Goal: Task Accomplishment & Management: Use online tool/utility

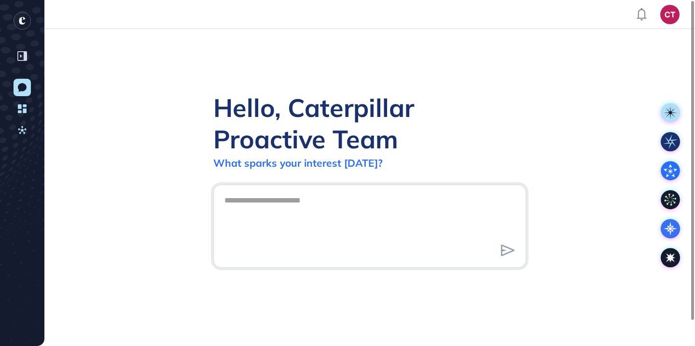
scroll to position [0, 0]
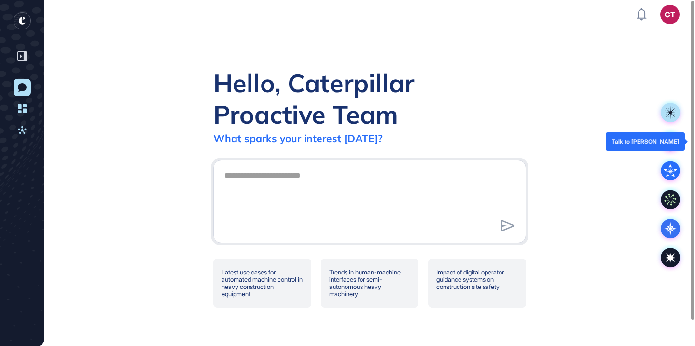
click at [670, 139] on icon at bounding box center [670, 141] width 13 height 13
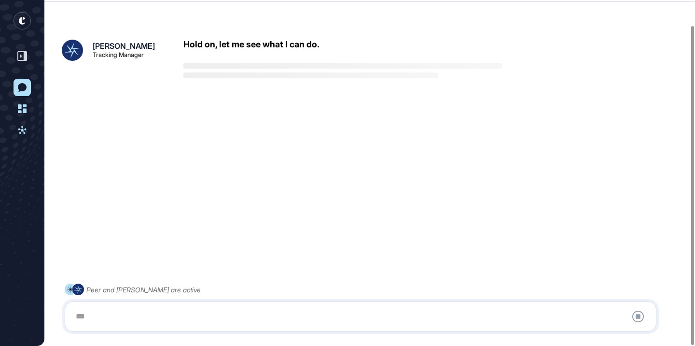
scroll to position [27, 0]
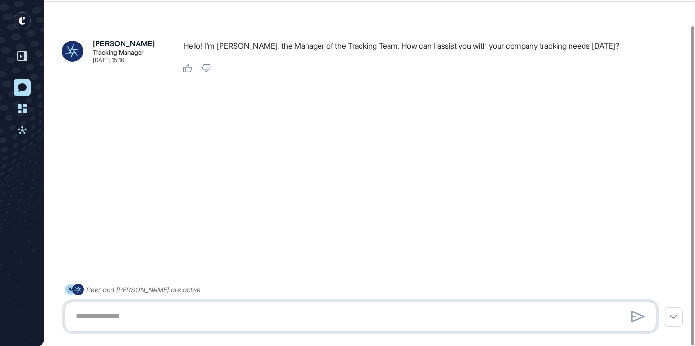
click at [172, 319] on textarea at bounding box center [360, 315] width 581 height 19
paste textarea "**********"
type textarea "**********"
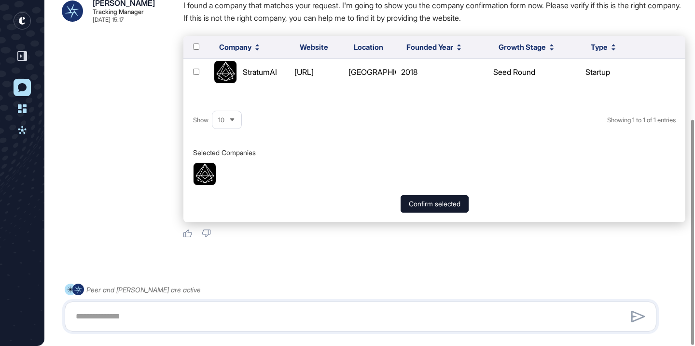
scroll to position [182, 0]
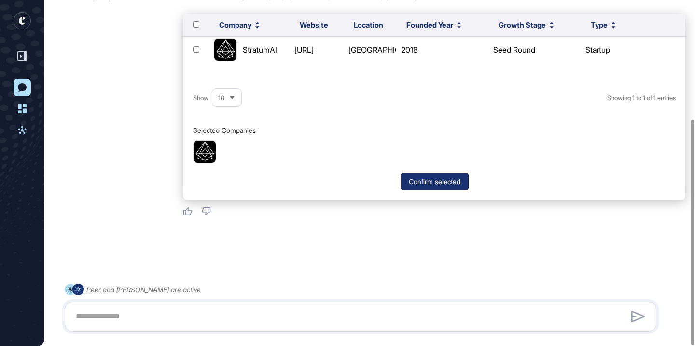
click at [423, 182] on button "Confirm selected" at bounding box center [435, 181] width 68 height 17
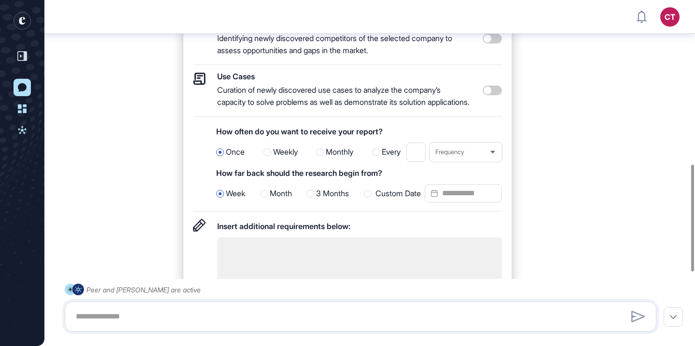
scroll to position [572, 0]
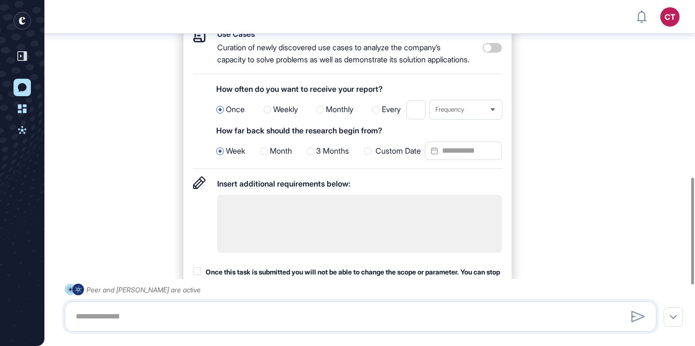
click at [380, 225] on textarea at bounding box center [359, 224] width 285 height 58
click at [637, 169] on div "Milestones Tracking significant news, announcements and developments with focus…" at bounding box center [434, 112] width 502 height 528
click at [328, 96] on div "How often do you want to receive your report?" at bounding box center [359, 89] width 286 height 14
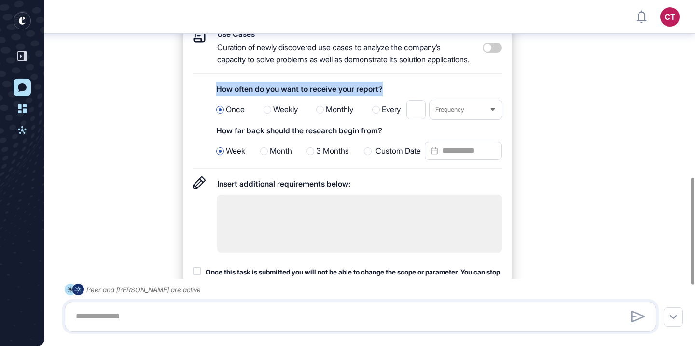
click at [328, 96] on div "How often do you want to receive your report?" at bounding box center [359, 89] width 286 height 14
click at [322, 91] on div at bounding box center [322, 91] width 0 height 0
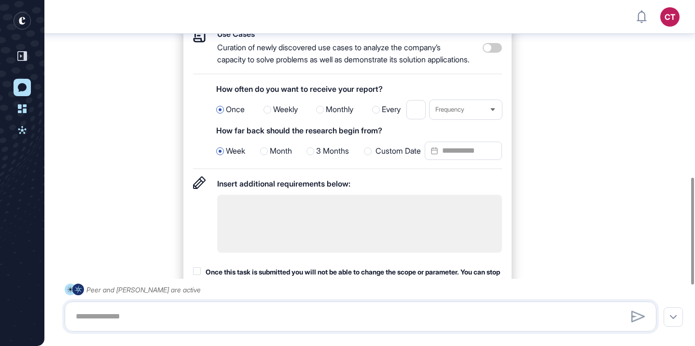
click at [361, 97] on div "Milestones Tracking significant news, announcements and developments with focus…" at bounding box center [347, 60] width 309 height 397
click at [323, 138] on div "How far back should the research begin from?" at bounding box center [359, 130] width 286 height 14
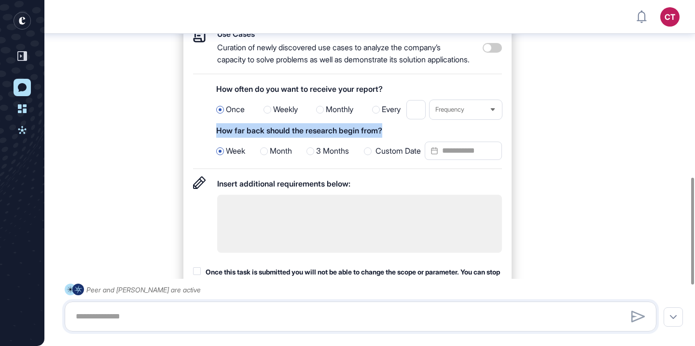
click at [323, 138] on div "How far back should the research begin from?" at bounding box center [359, 130] width 286 height 14
click at [317, 132] on div at bounding box center [317, 132] width 0 height 0
click at [468, 138] on div "How far back should the research begin from?" at bounding box center [359, 130] width 286 height 14
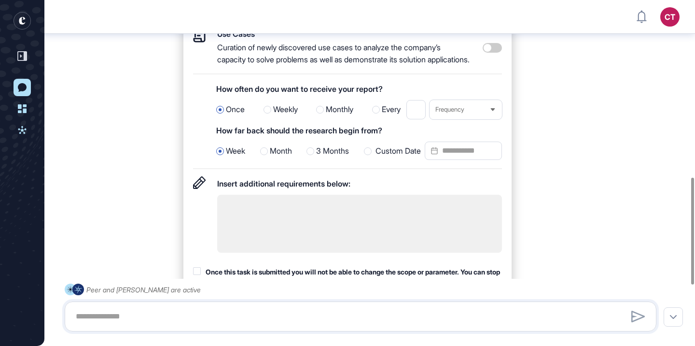
click at [391, 161] on div "Custom Date" at bounding box center [433, 150] width 138 height 19
click at [432, 150] on icon at bounding box center [434, 150] width 6 height 0
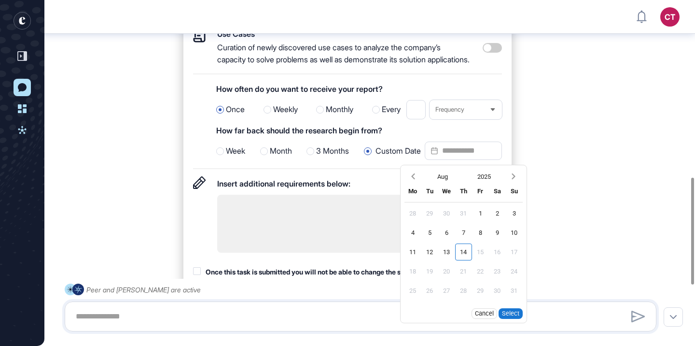
click at [450, 160] on input "Custom Date Aug 2025 Mo Tu We Th Fr Sa Su 28 29 30 31 1 2 3 4 5 6 7 8 9 10 11 1…" at bounding box center [463, 150] width 77 height 18
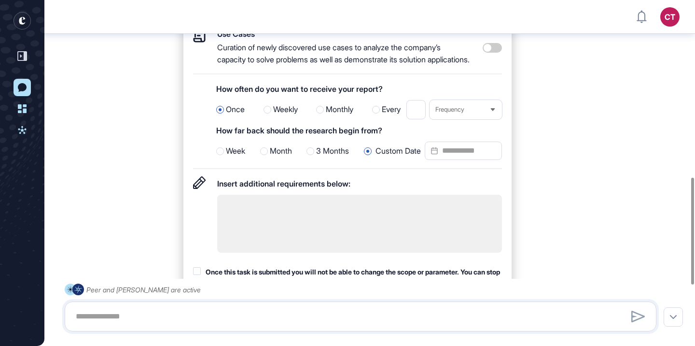
click at [450, 160] on input "Custom Date" at bounding box center [463, 150] width 77 height 18
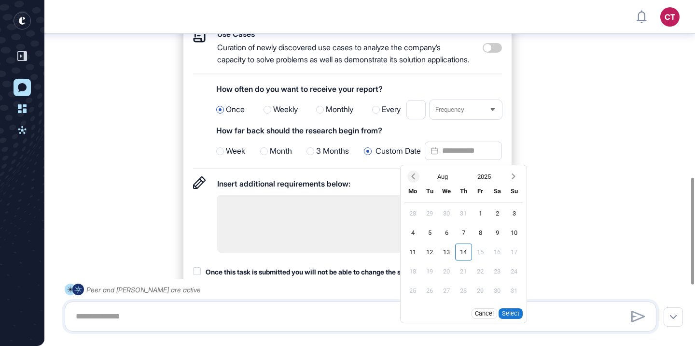
click at [417, 181] on icon "Previous month" at bounding box center [413, 176] width 10 height 10
click at [485, 185] on button "2025" at bounding box center [484, 176] width 42 height 17
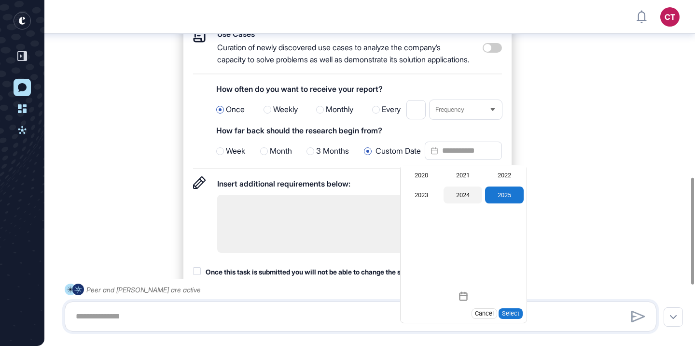
click at [468, 203] on div "2024" at bounding box center [463, 194] width 39 height 17
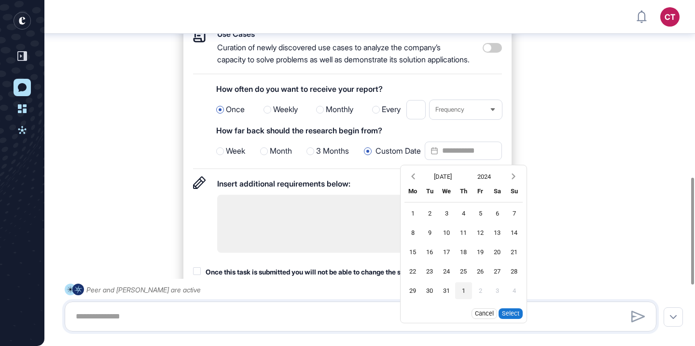
click at [446, 299] on div "31" at bounding box center [446, 290] width 17 height 17
click at [510, 319] on button "Select" at bounding box center [511, 313] width 24 height 11
type input "**********"
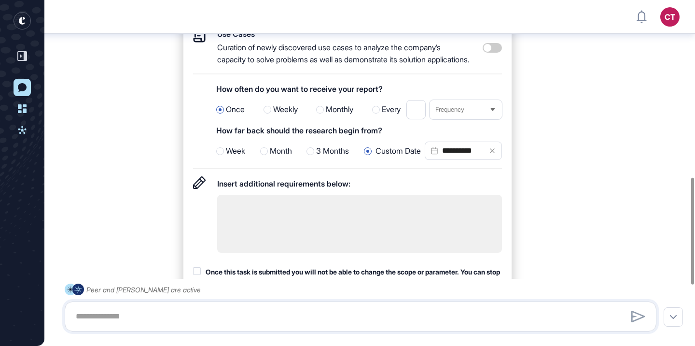
click at [570, 185] on div "**********" at bounding box center [434, 112] width 502 height 528
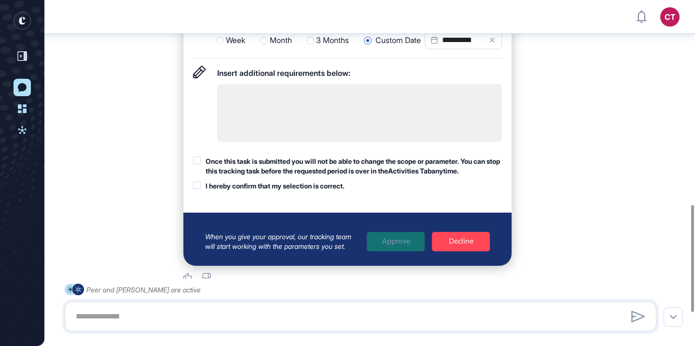
scroll to position [698, 0]
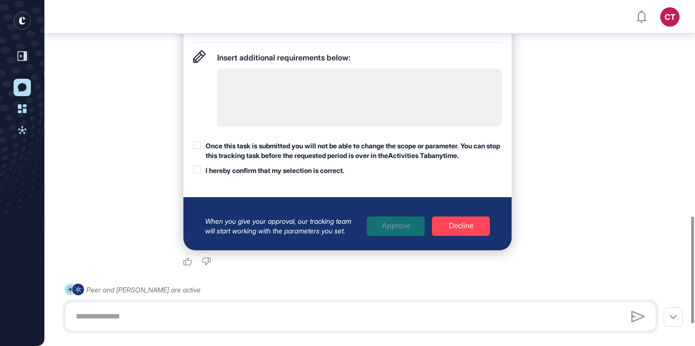
click at [196, 149] on div at bounding box center [197, 145] width 8 height 8
click at [196, 173] on div at bounding box center [197, 170] width 8 height 8
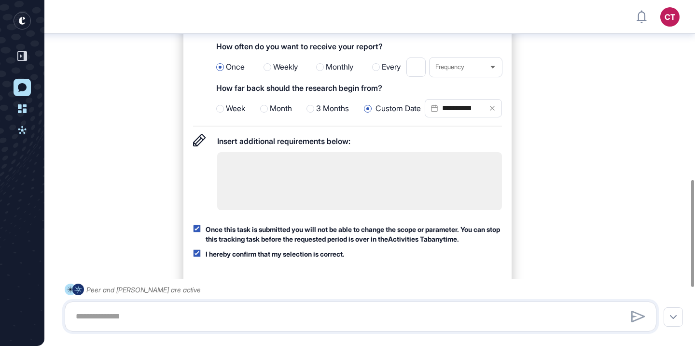
scroll to position [570, 0]
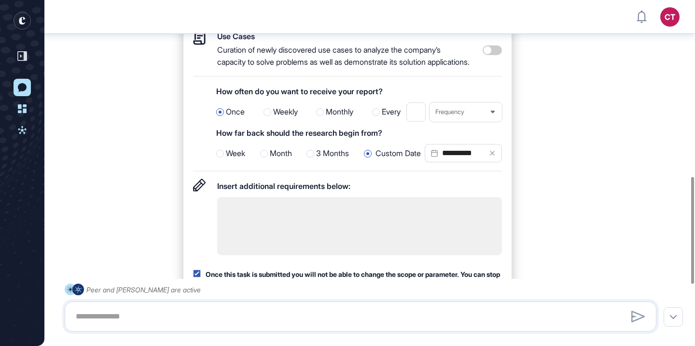
click at [447, 115] on span "Frequency" at bounding box center [449, 111] width 29 height 7
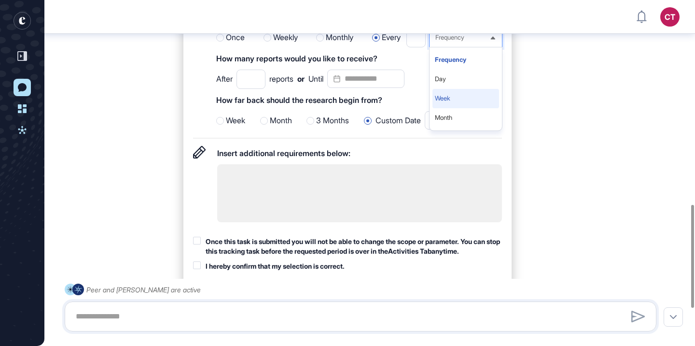
scroll to position [556, 0]
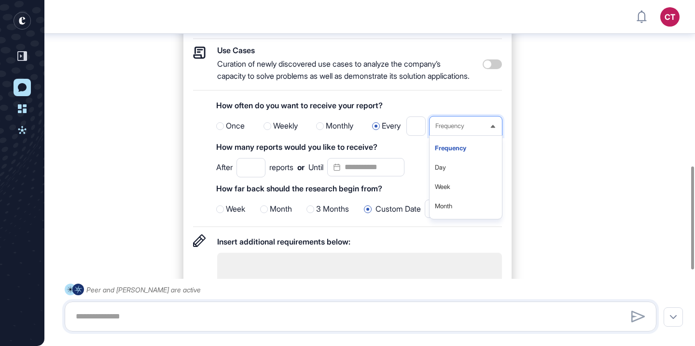
click at [414, 136] on input "*" at bounding box center [415, 125] width 19 height 19
click at [449, 129] on span "Frequency" at bounding box center [449, 125] width 29 height 7
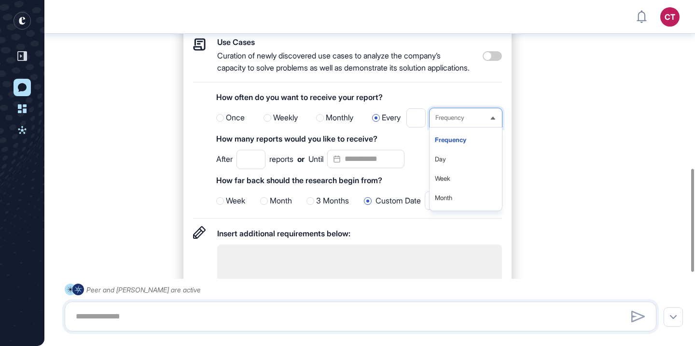
click at [546, 161] on div "**********" at bounding box center [434, 141] width 502 height 570
click at [339, 146] on div "How many reports would you like to receive?" at bounding box center [359, 138] width 286 height 14
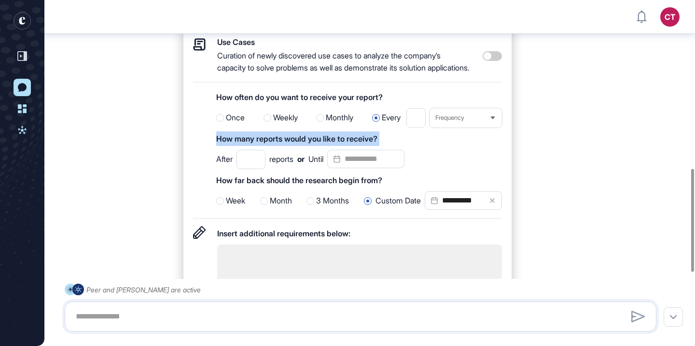
click at [339, 146] on div "How many reports would you like to receive?" at bounding box center [359, 138] width 286 height 14
click at [333, 164] on div at bounding box center [333, 164] width 0 height 0
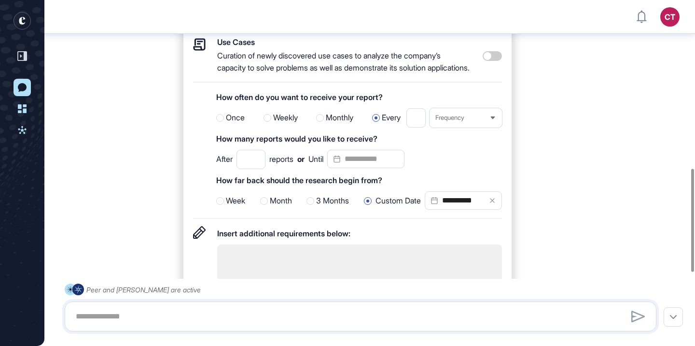
click at [378, 146] on div "How many reports would you like to receive?" at bounding box center [359, 138] width 286 height 14
click at [250, 169] on input "*" at bounding box center [250, 159] width 29 height 19
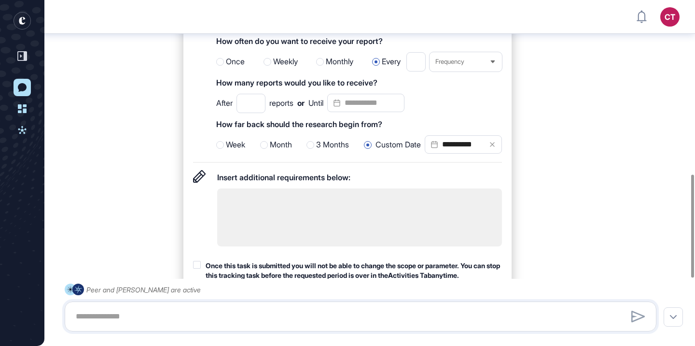
scroll to position [583, 0]
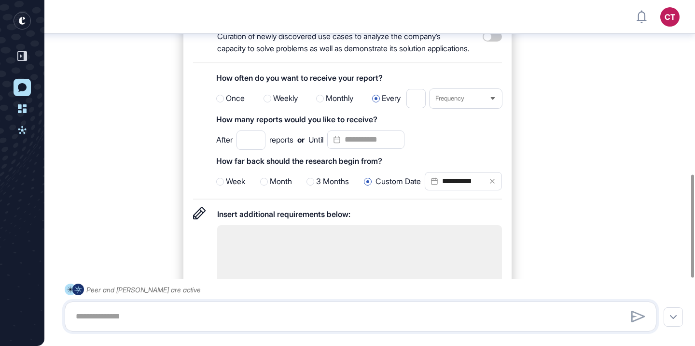
click at [364, 85] on div "How often do you want to receive your report?" at bounding box center [359, 77] width 286 height 14
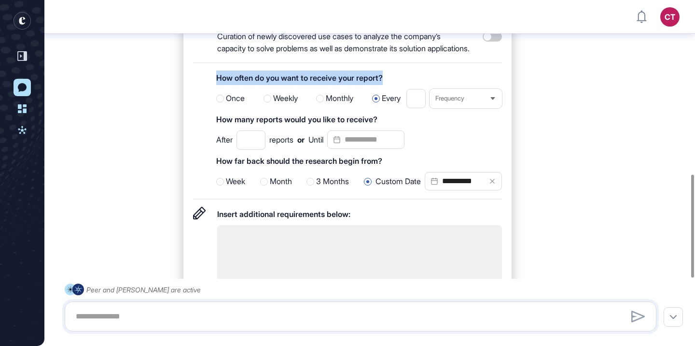
click at [364, 85] on div "How often do you want to receive your report?" at bounding box center [359, 77] width 286 height 14
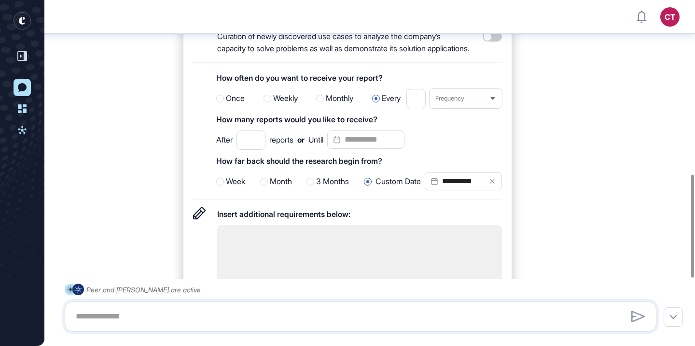
click at [221, 102] on div at bounding box center [220, 99] width 8 height 8
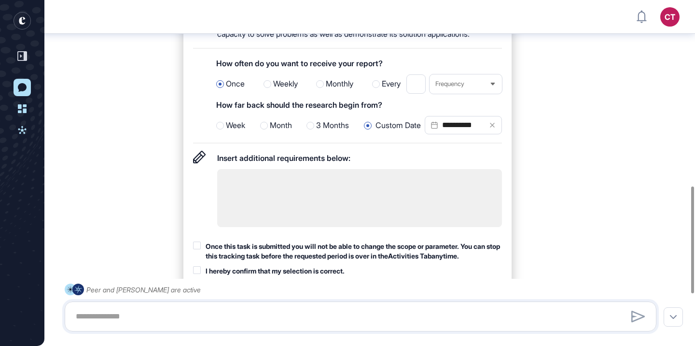
scroll to position [600, 0]
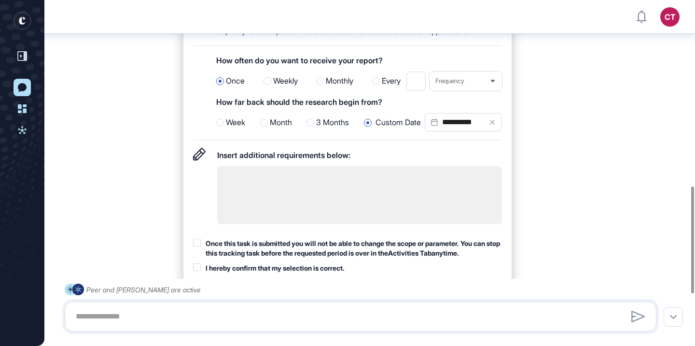
click at [369, 109] on div "How far back should the research begin from?" at bounding box center [359, 102] width 286 height 14
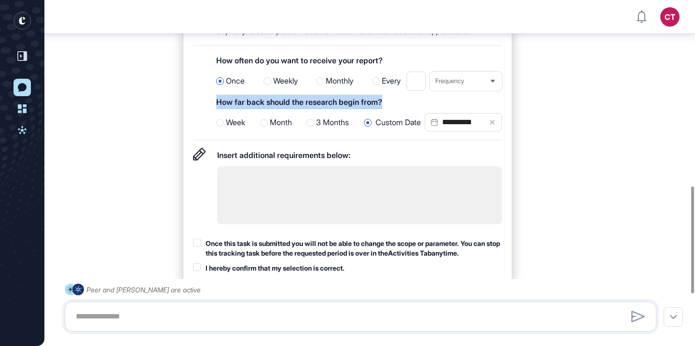
click at [369, 109] on div "How far back should the research begin from?" at bounding box center [359, 102] width 286 height 14
click at [363, 127] on div at bounding box center [363, 127] width 0 height 0
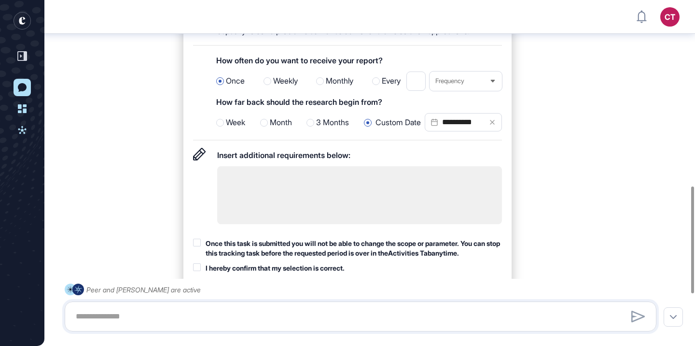
click at [401, 109] on div "How far back should the research begin from?" at bounding box center [359, 102] width 286 height 14
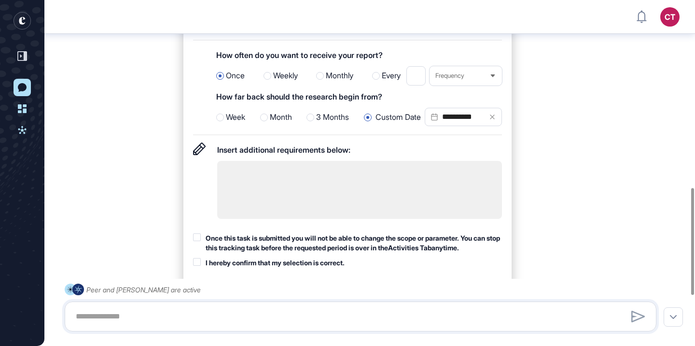
scroll to position [601, 0]
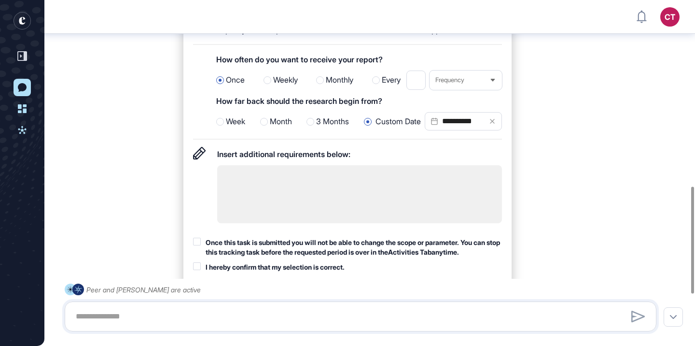
click at [418, 90] on input "*" at bounding box center [415, 79] width 19 height 19
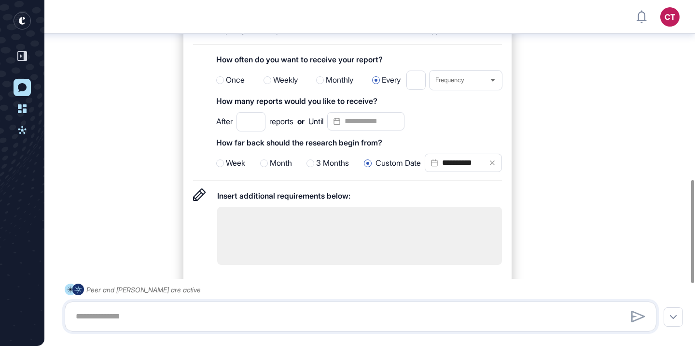
click at [223, 84] on div at bounding box center [220, 80] width 8 height 8
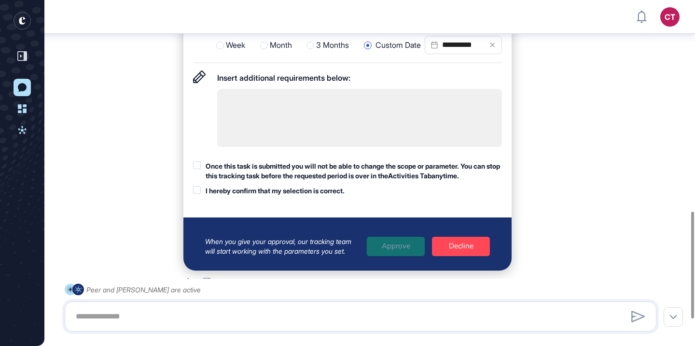
scroll to position [682, 0]
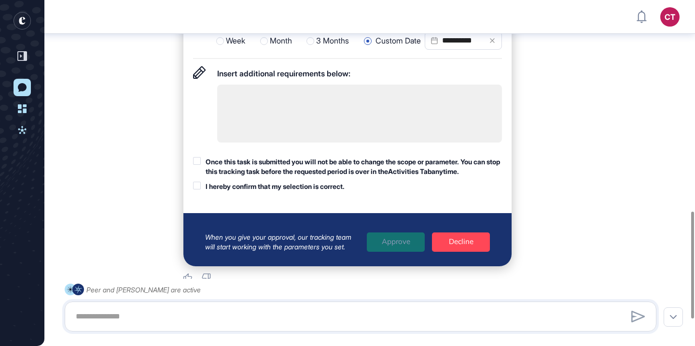
click at [200, 176] on label "Once this task is submitted you will not be able to change the scope or paramet…" at bounding box center [347, 166] width 309 height 19
click at [200, 189] on div at bounding box center [197, 185] width 8 height 8
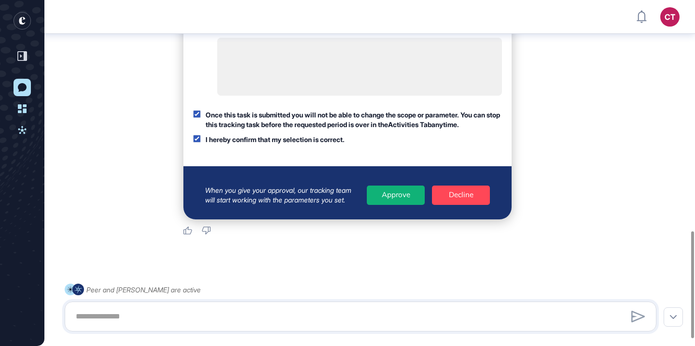
scroll to position [752, 0]
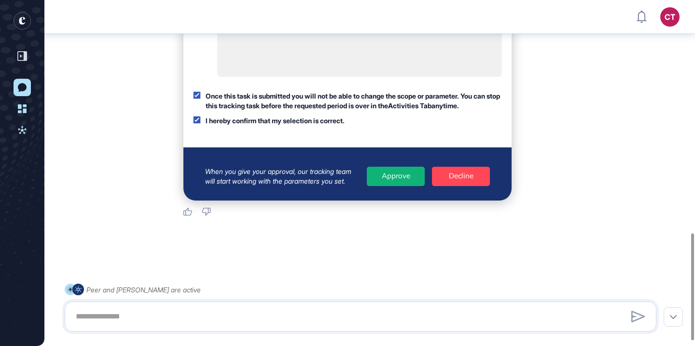
click at [397, 186] on div "Approve" at bounding box center [396, 176] width 58 height 19
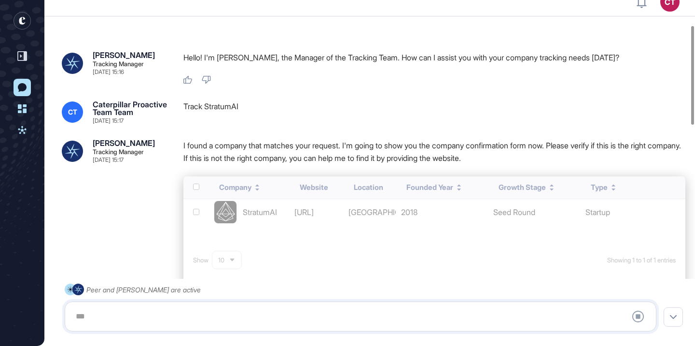
scroll to position [0, 0]
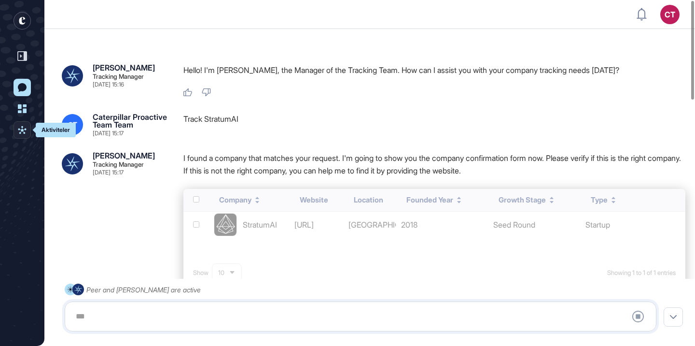
click at [27, 132] on link "Aktiviteler" at bounding box center [22, 129] width 17 height 17
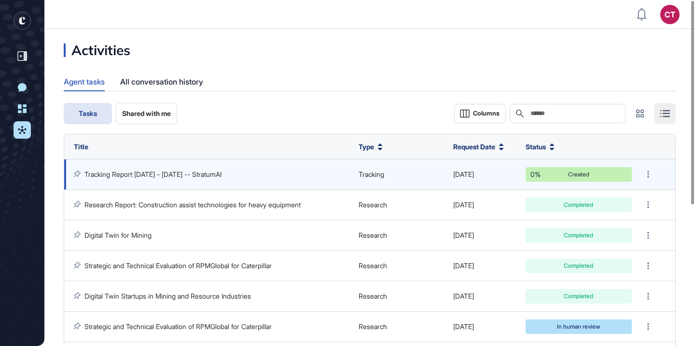
click at [168, 175] on link "Tracking Report Jul 31, 2024 - Aug 14, 2025 -- StratumAI" at bounding box center [152, 174] width 137 height 8
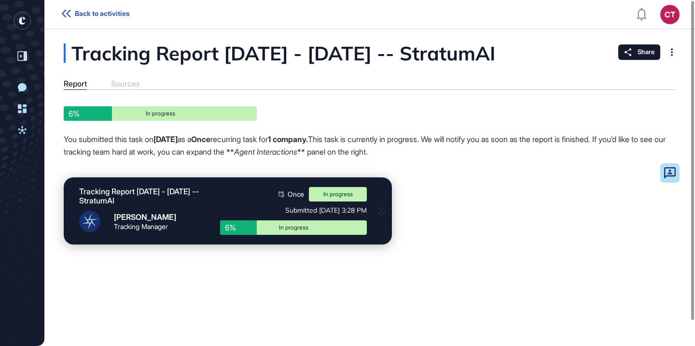
click at [293, 56] on div "Tracking Report Jul 31, 2024 - Aug 14, 2025 -- StratumAI" at bounding box center [328, 52] width 528 height 19
click at [293, 57] on div "Tracking Report Jul 31, 2024 - Aug 14, 2025 -- StratumAI" at bounding box center [328, 52] width 528 height 19
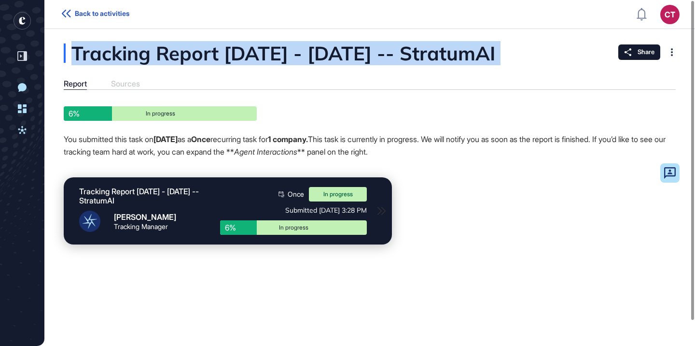
click at [293, 57] on div "Tracking Report Jul 31, 2024 - Aug 14, 2025 -- StratumAI" at bounding box center [328, 52] width 528 height 19
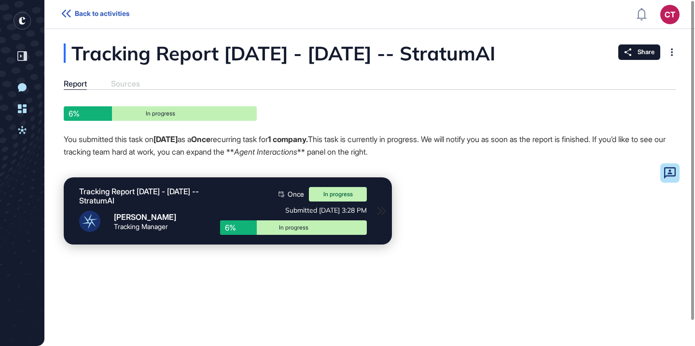
click at [290, 83] on div "Tracking Report Jul 31, 2024 - Aug 14, 2025 -- StratumAI Report Sources Agent I…" at bounding box center [369, 149] width 651 height 213
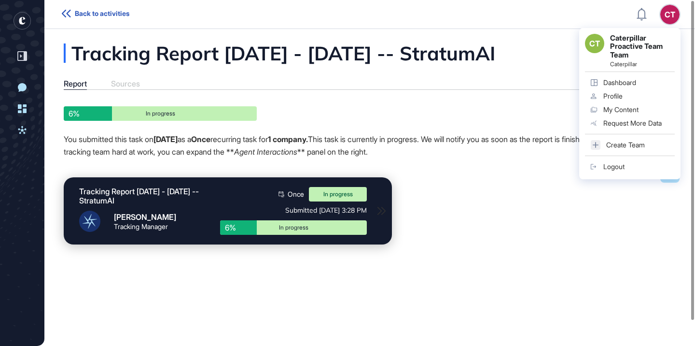
click at [678, 16] on div "CT CT Caterpillar Proactive Team Team Caterpillar Dashboard Profile My Content …" at bounding box center [669, 14] width 19 height 19
click at [656, 83] on link "Dashboard" at bounding box center [630, 83] width 90 height 14
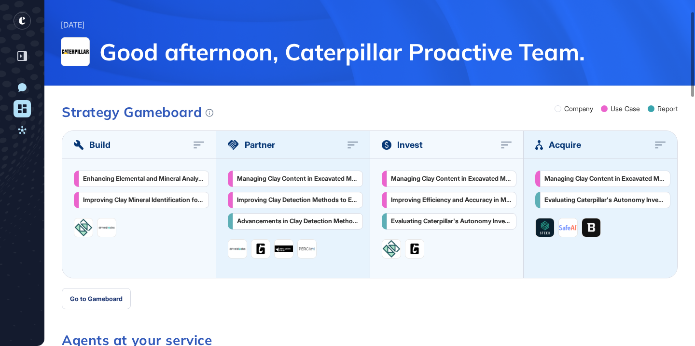
scroll to position [56, 0]
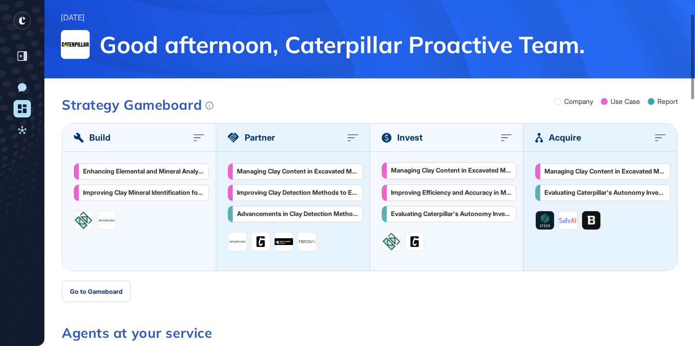
click at [455, 168] on div "Managing Clay Content in Excavated Materials to Prevent Crusher Blockages in Mi…" at bounding box center [452, 171] width 122 height 8
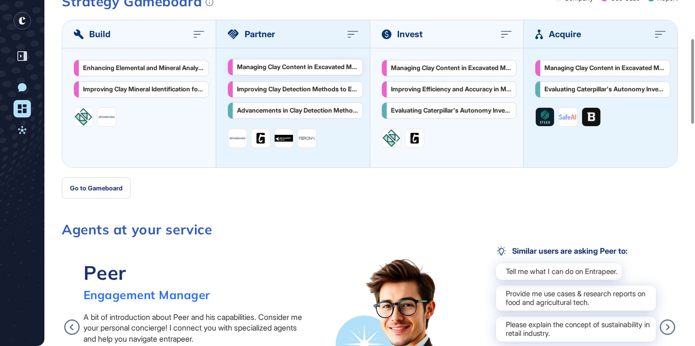
scroll to position [81, 0]
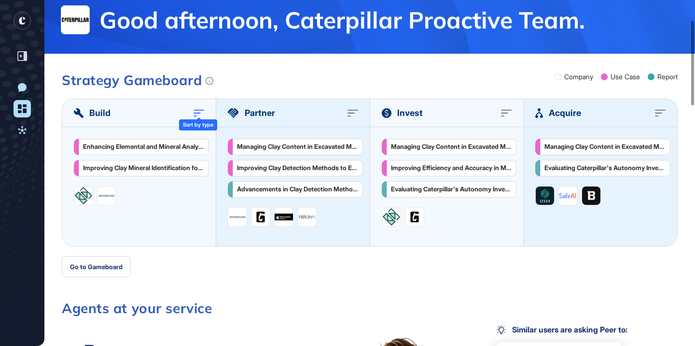
click at [196, 111] on icon at bounding box center [199, 113] width 11 height 8
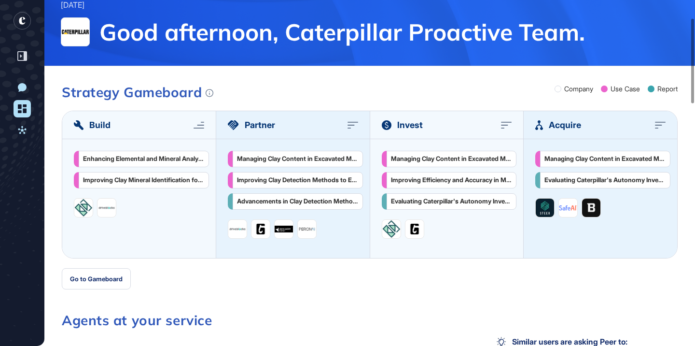
scroll to position [72, 0]
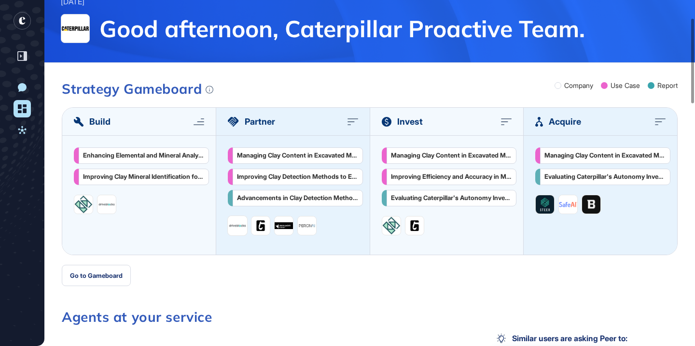
click at [238, 225] on img at bounding box center [237, 225] width 19 height 19
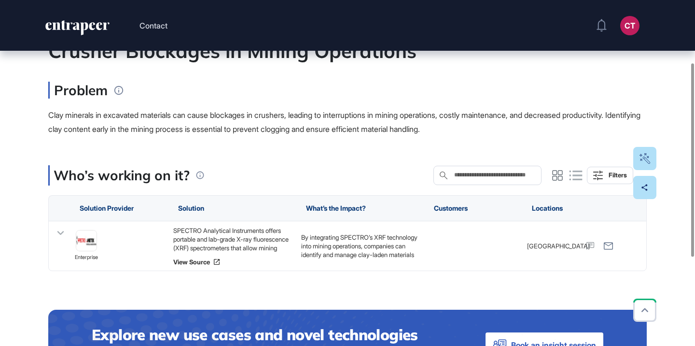
scroll to position [126, 0]
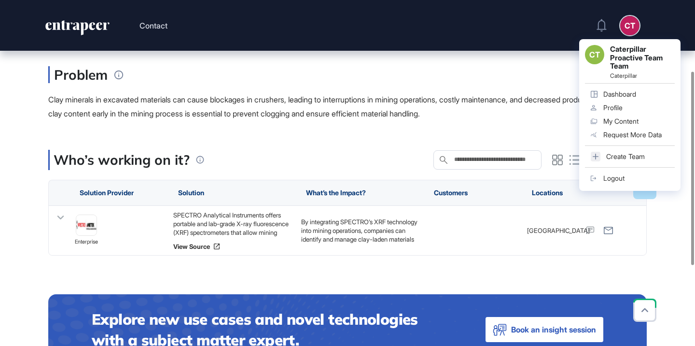
click at [634, 26] on div "CT" at bounding box center [629, 25] width 19 height 19
click at [616, 180] on div "Logout" at bounding box center [613, 178] width 21 height 8
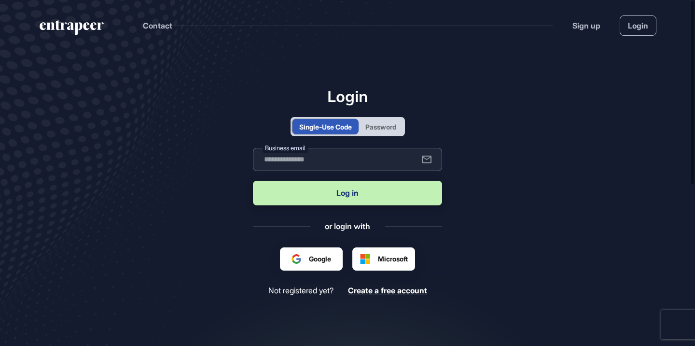
click at [363, 160] on input "text" at bounding box center [347, 159] width 189 height 23
type input "**********"
click at [365, 195] on button "Log in" at bounding box center [347, 193] width 189 height 25
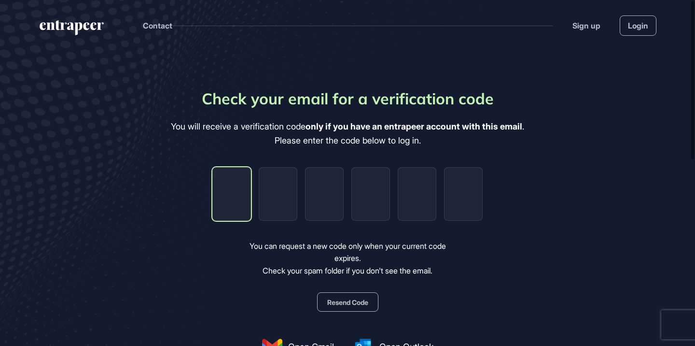
type input "*"
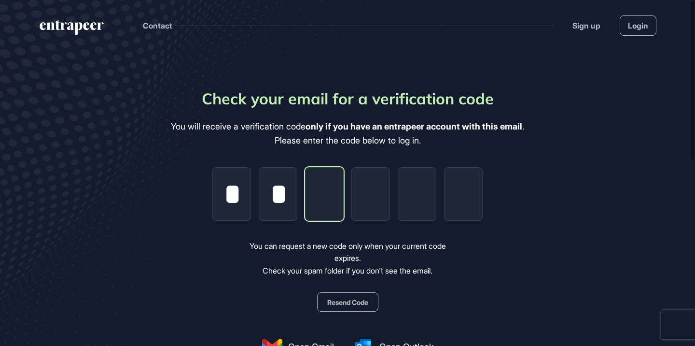
type input "*"
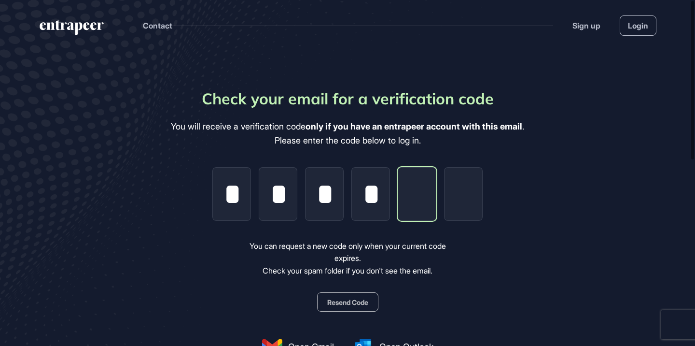
type input "*"
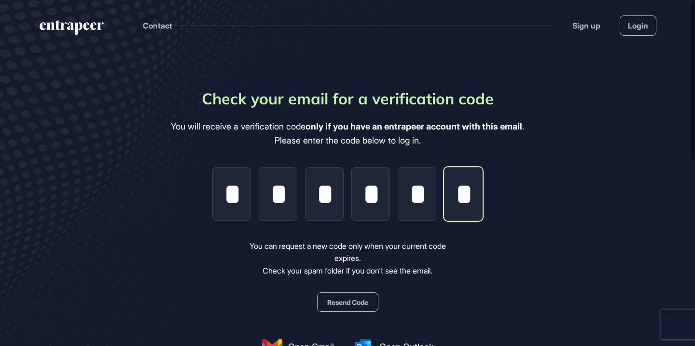
scroll to position [0, 1]
type input "*"
